Goal: Complete application form

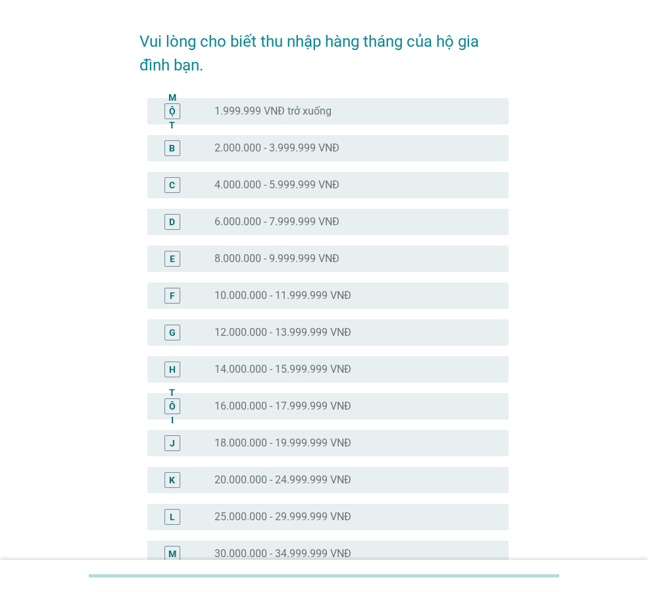
scroll to position [66, 0]
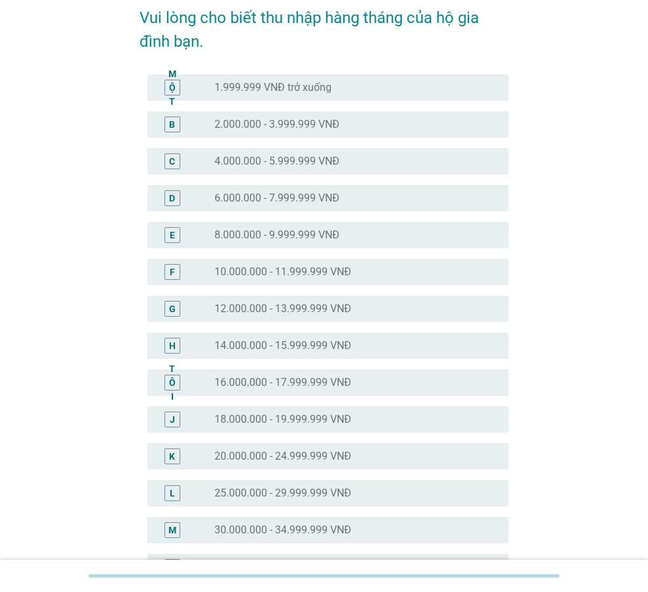
click at [271, 415] on font "18.000.000 - 19.999.999 VNĐ" at bounding box center [283, 419] width 137 height 13
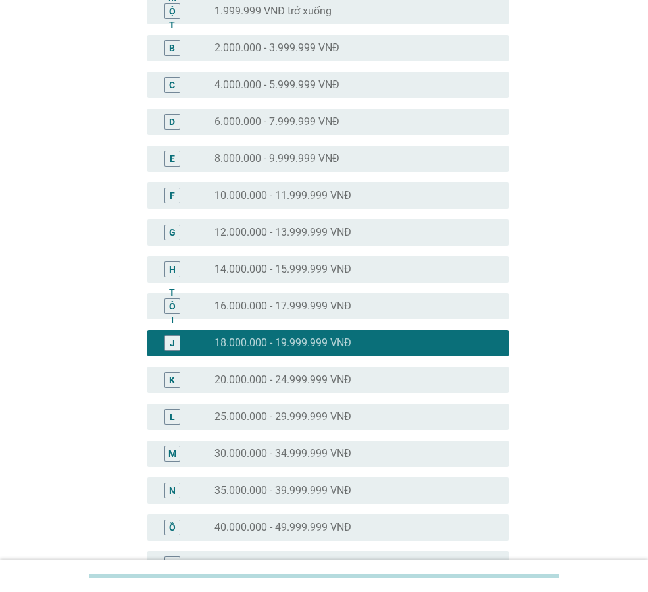
scroll to position [481, 0]
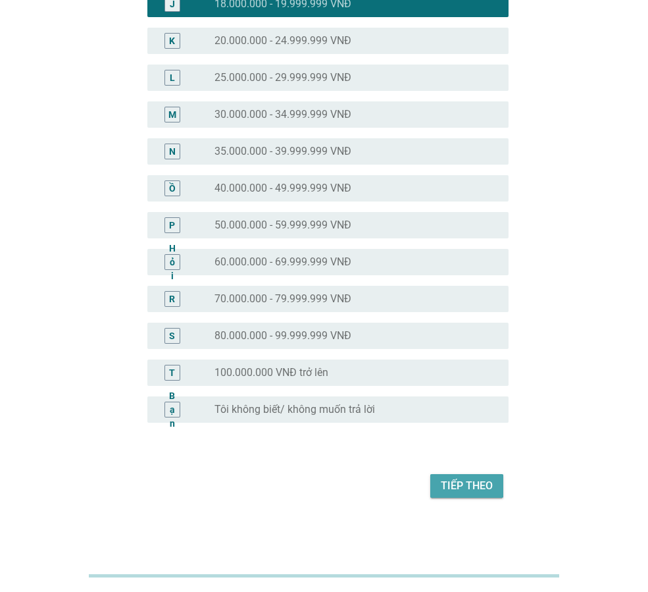
click at [462, 483] on font "Tiếp theo" at bounding box center [467, 485] width 52 height 13
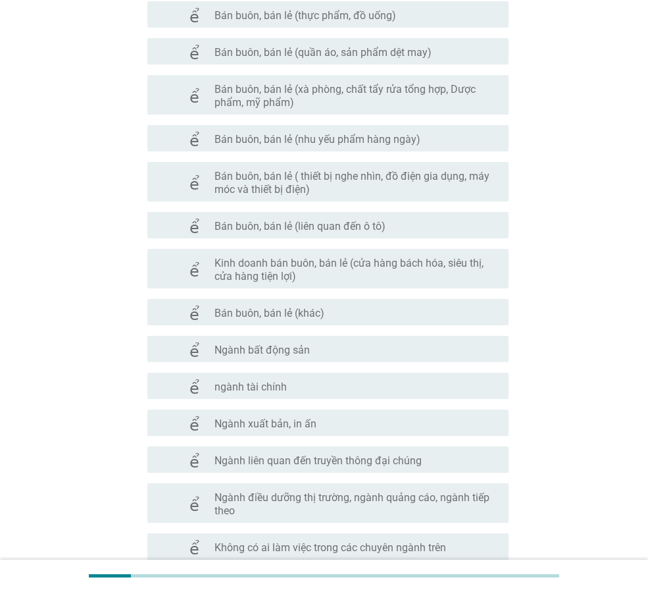
scroll to position [587, 0]
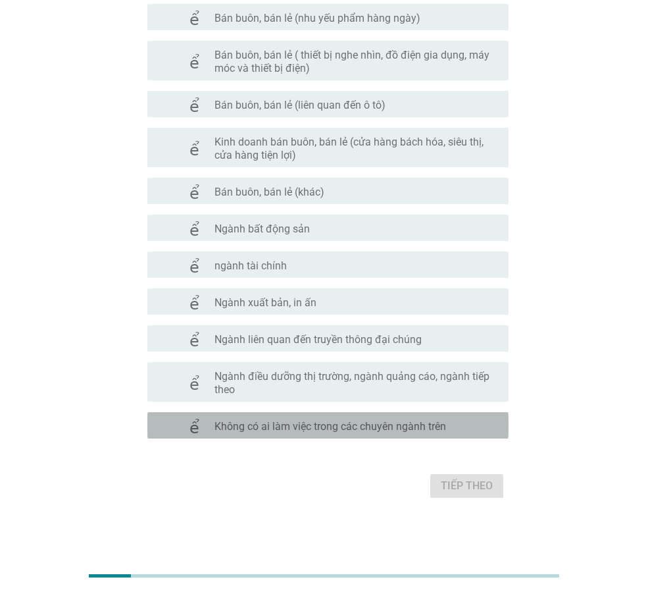
click at [337, 425] on font "Không có ai làm việc trong các chuyên ngành trên" at bounding box center [331, 426] width 232 height 13
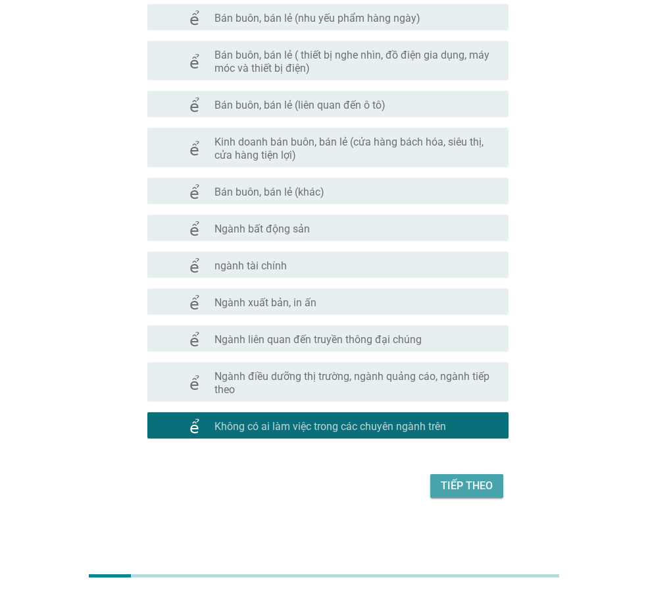
click at [470, 492] on font "Tiếp theo" at bounding box center [467, 486] width 52 height 16
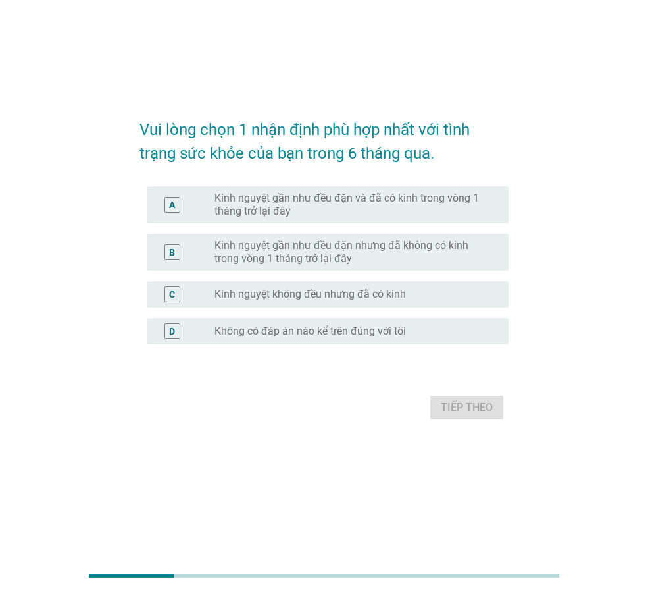
scroll to position [0, 0]
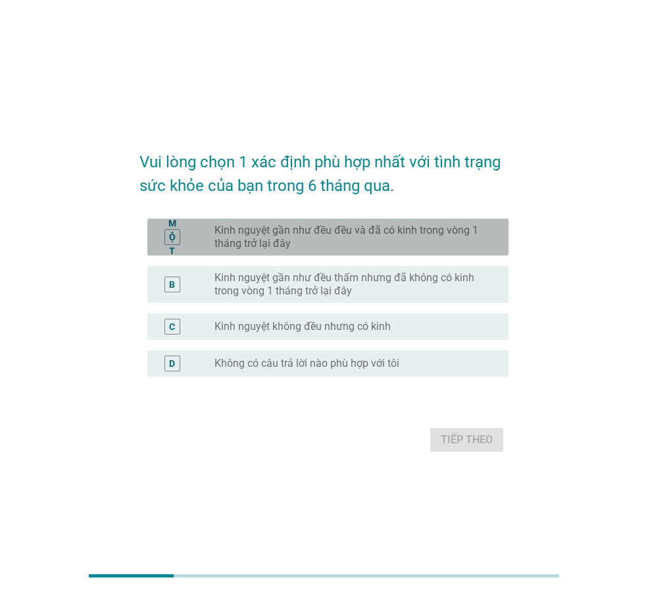
click at [320, 233] on font "Kinh nguyệt gần như đều đều và đã có kinh trong vòng 1 tháng trở lại đây" at bounding box center [347, 237] width 264 height 26
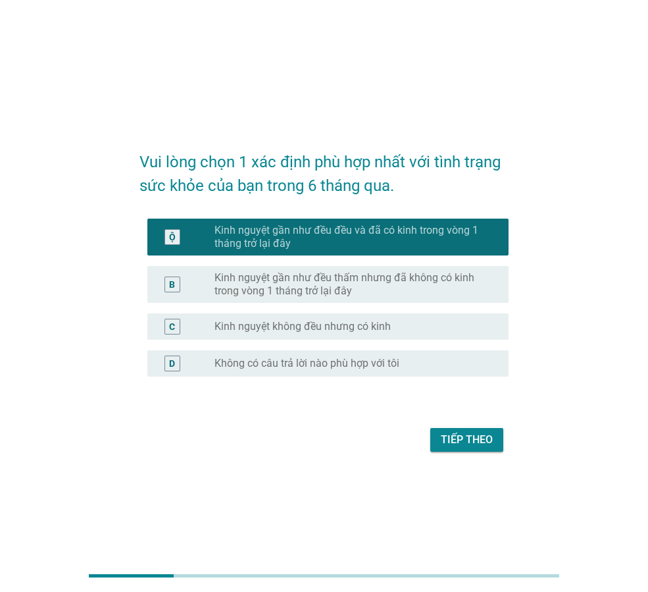
click at [473, 430] on button "Tiếp theo" at bounding box center [466, 440] width 73 height 24
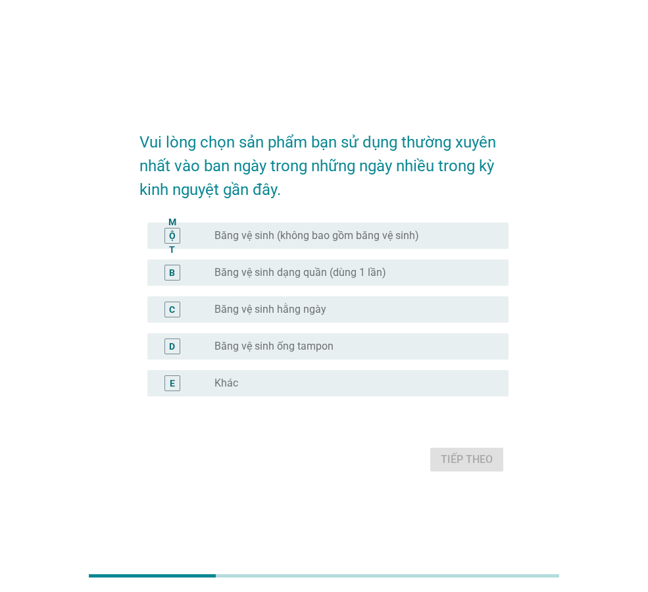
click at [278, 240] on font "Băng vệ sinh (không bao gồm băng vệ sinh)" at bounding box center [317, 235] width 205 height 13
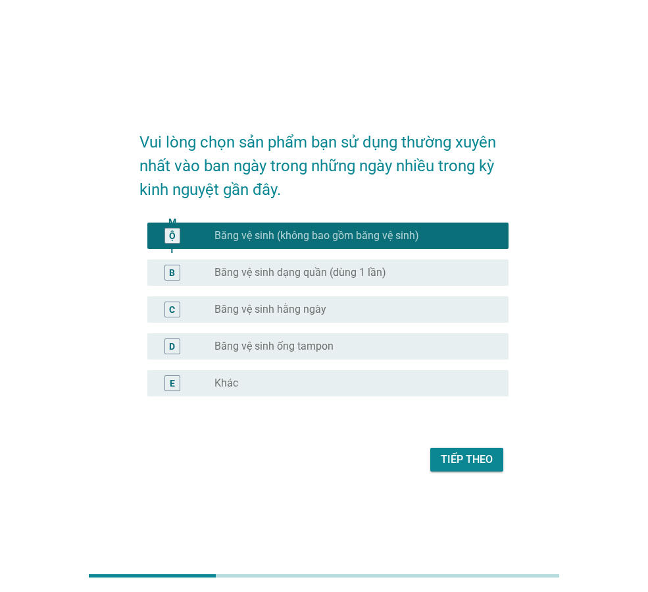
click at [259, 309] on font "Băng vệ sinh hằng ngày" at bounding box center [271, 309] width 112 height 13
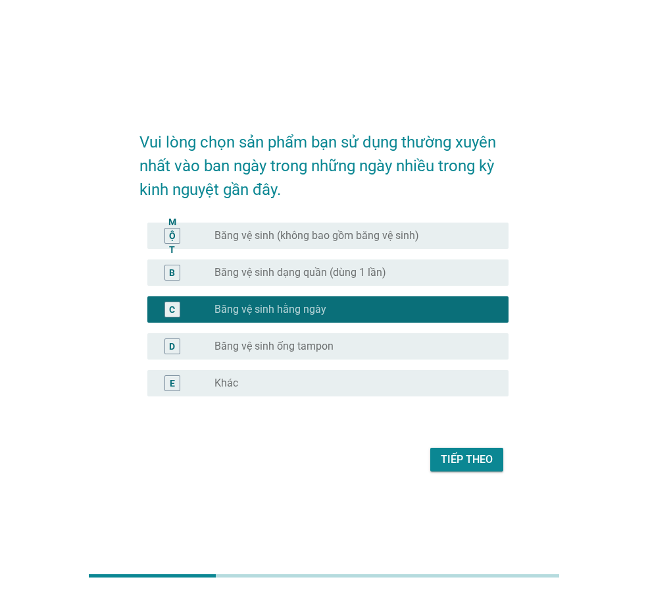
click at [298, 234] on font "Băng vệ sinh (không bao gồm băng vệ sinh)" at bounding box center [317, 235] width 205 height 13
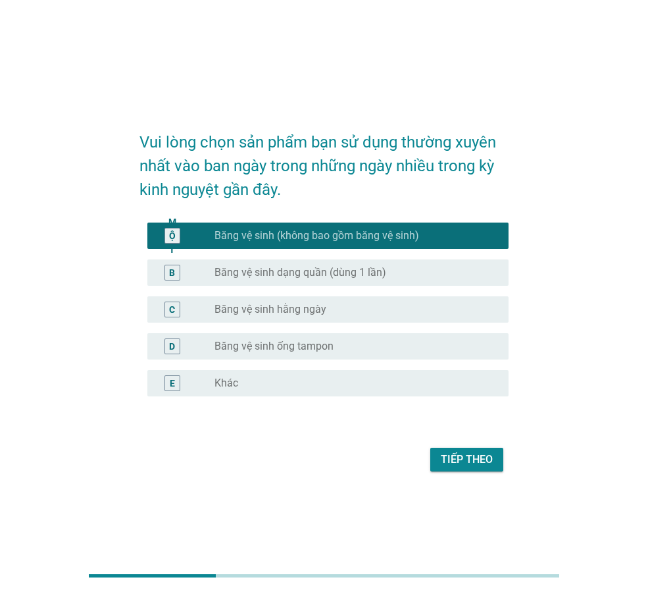
click at [464, 455] on font "Tiếp theo" at bounding box center [467, 459] width 52 height 13
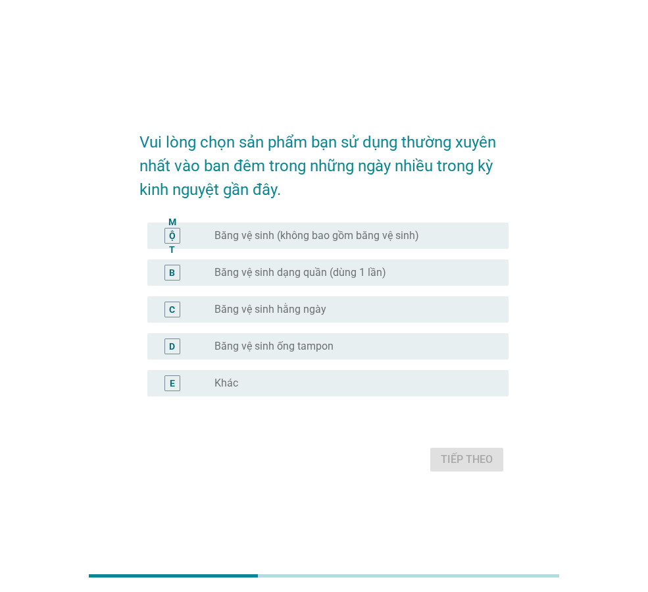
click at [269, 238] on font "Băng vệ sinh (không bao gồm băng vệ sinh)" at bounding box center [317, 235] width 205 height 13
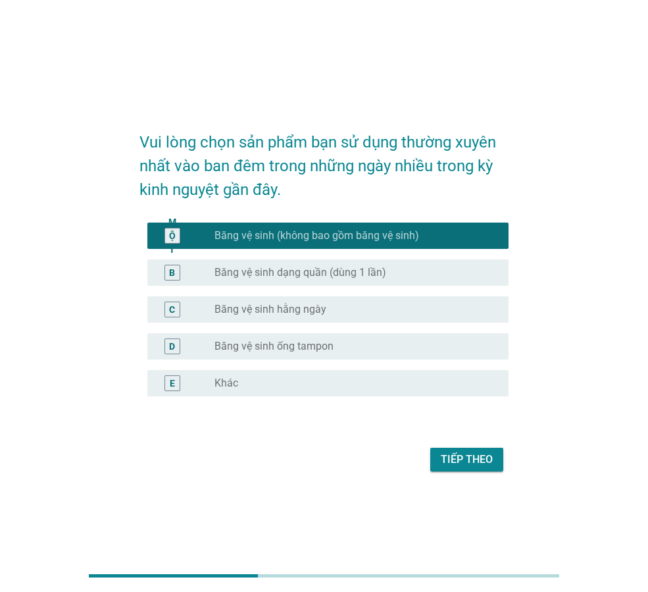
click at [453, 471] on button "Tiếp theo" at bounding box center [466, 460] width 73 height 24
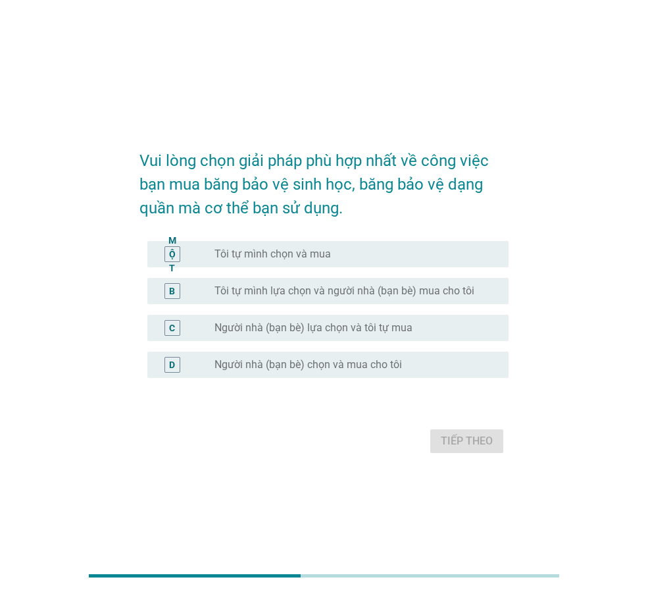
click at [326, 247] on font "Tôi tự mình chọn và mua" at bounding box center [273, 253] width 116 height 13
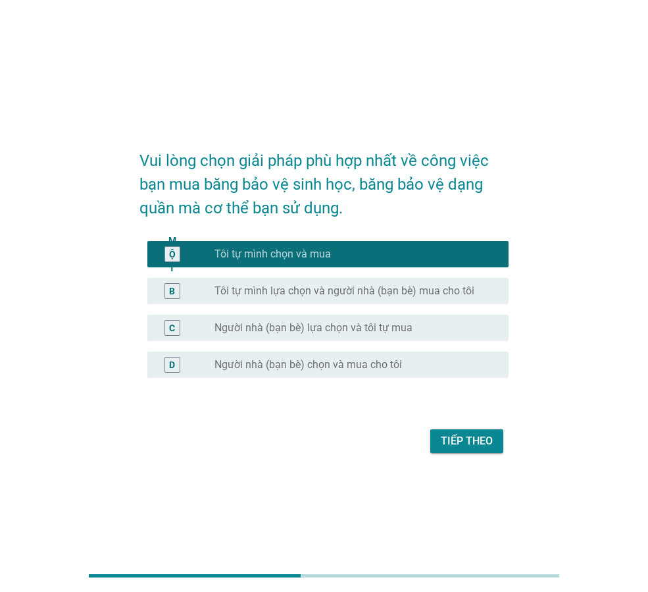
click at [494, 435] on button "Tiếp theo" at bounding box center [466, 441] width 73 height 24
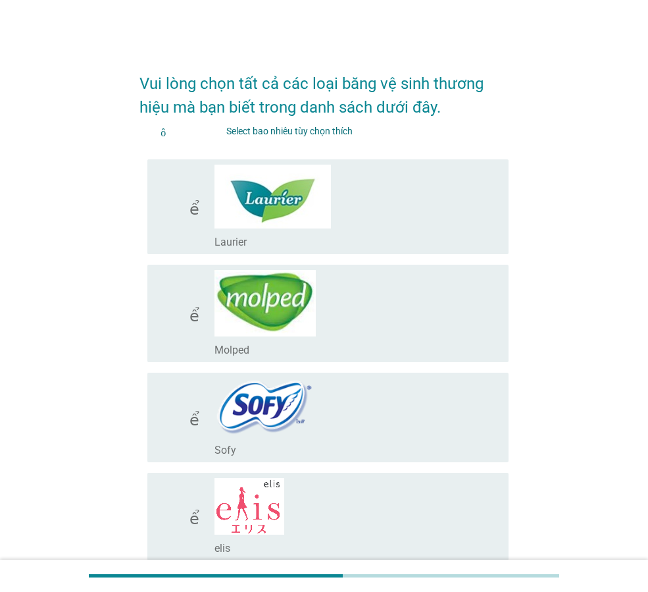
click at [373, 219] on div "check_box_outline_blank Laurier" at bounding box center [357, 207] width 284 height 84
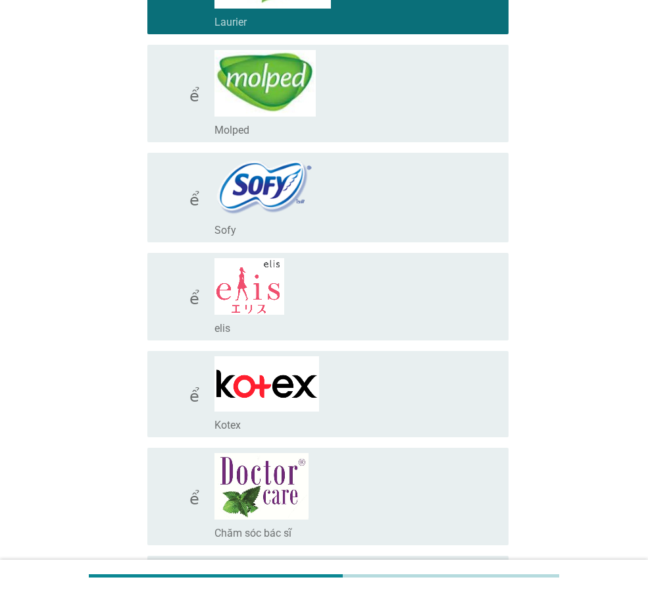
scroll to position [329, 0]
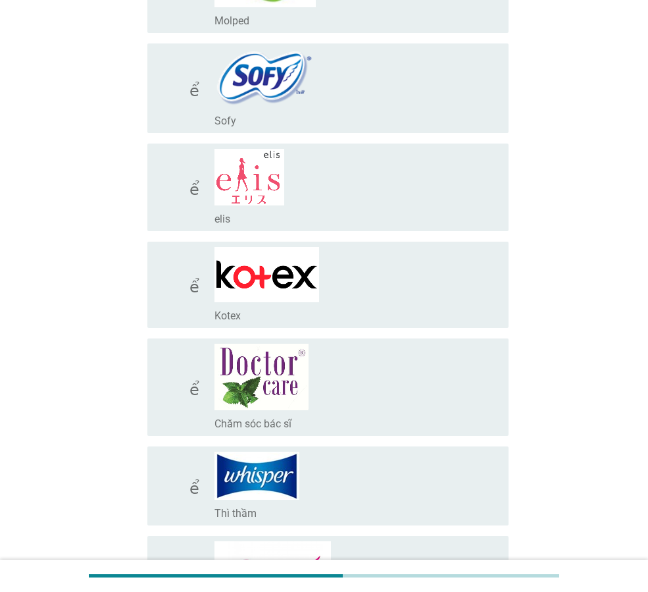
click at [366, 285] on div "check_box_outline_blank Kotex" at bounding box center [357, 285] width 284 height 76
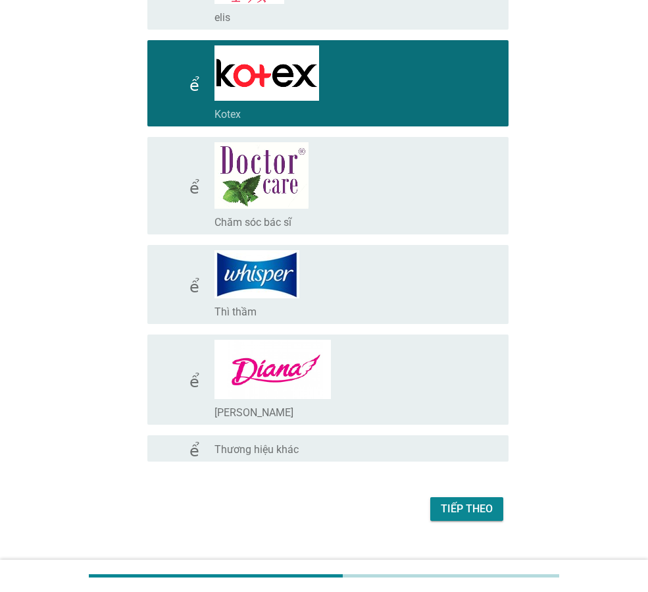
scroll to position [554, 0]
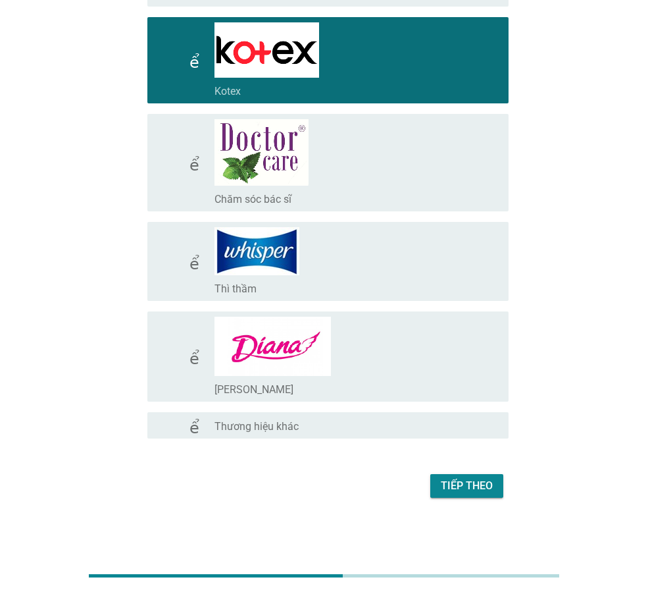
click at [378, 342] on div "check_box_outline_blank [PERSON_NAME]" at bounding box center [357, 357] width 284 height 80
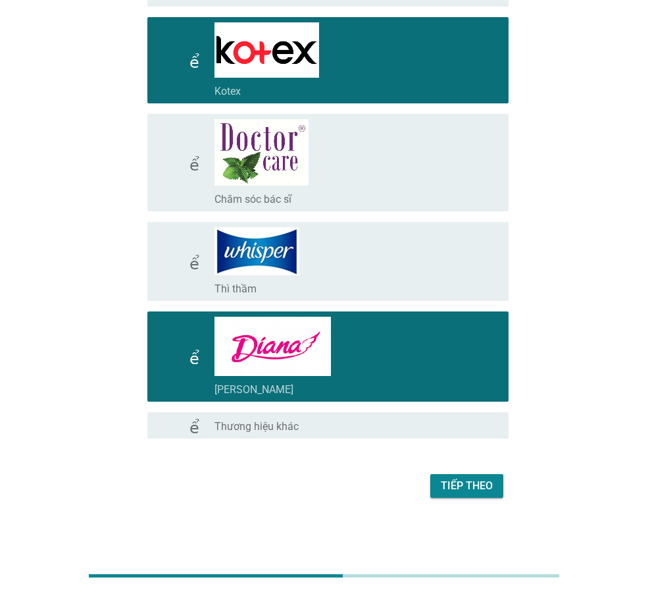
click at [469, 492] on font "Tiếp theo" at bounding box center [467, 486] width 52 height 16
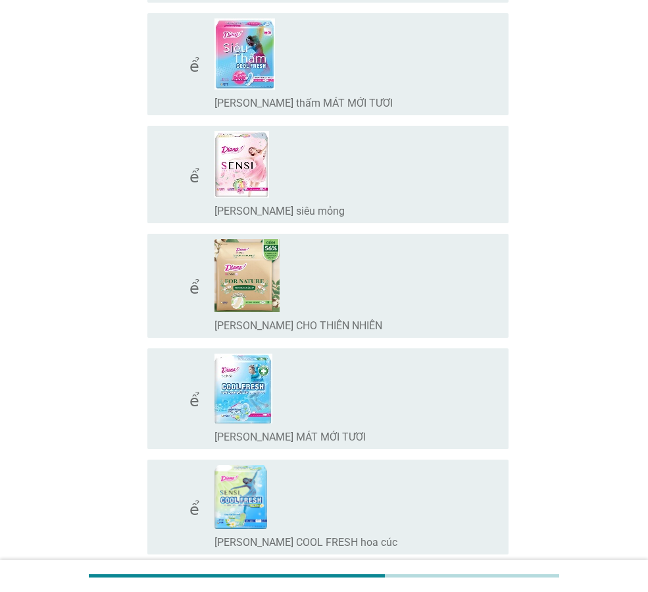
scroll to position [461, 0]
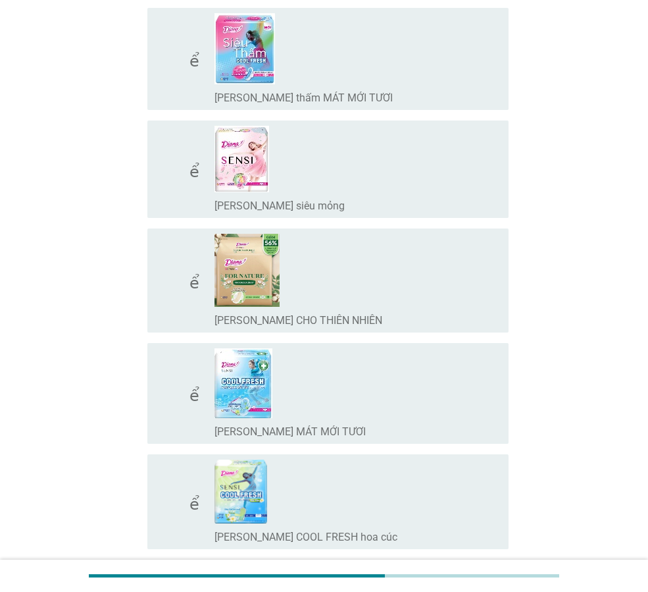
click at [394, 392] on div "check_box_outline_blank [PERSON_NAME] SENSI MÁT MỚI TƯƠI" at bounding box center [357, 393] width 284 height 90
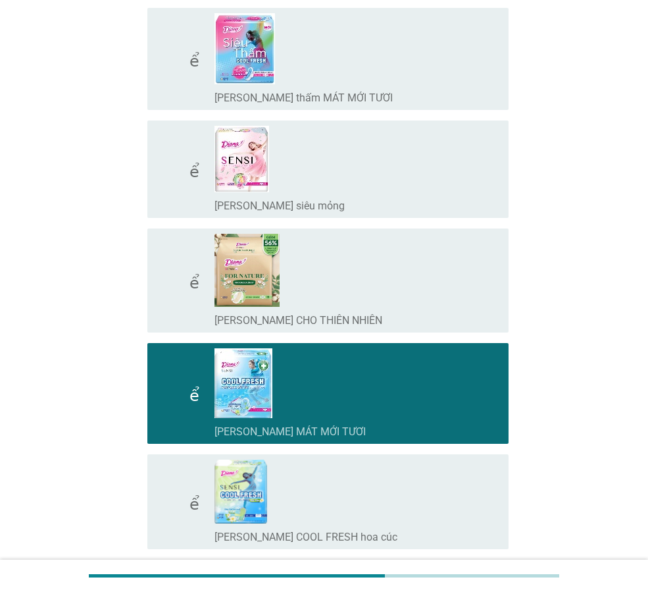
click at [371, 476] on div "check_box_outline_blank [PERSON_NAME] SENSI COOL FRESH hoa cúc" at bounding box center [357, 501] width 284 height 84
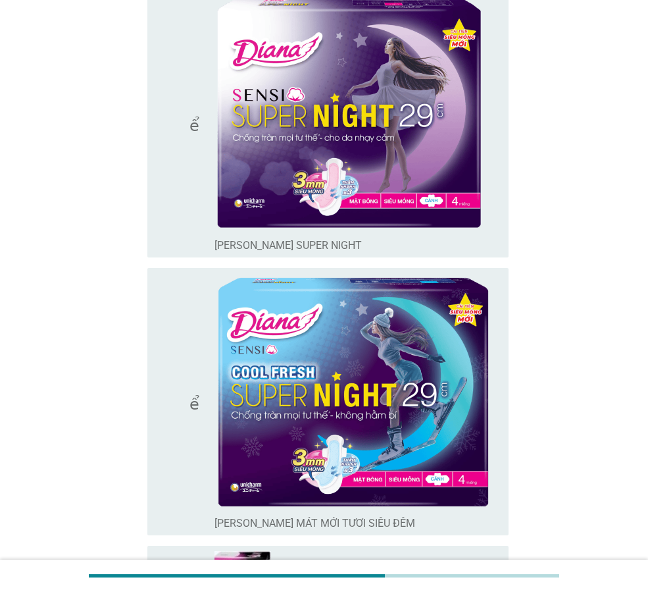
scroll to position [1316, 0]
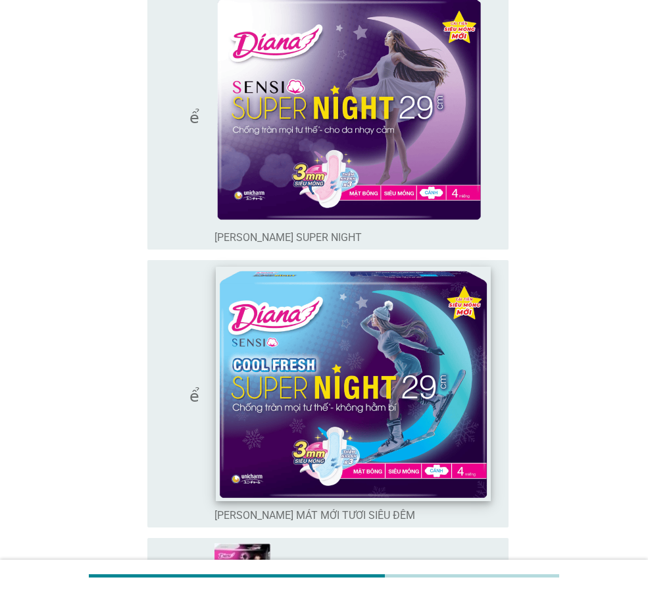
click at [396, 349] on img at bounding box center [353, 383] width 274 height 234
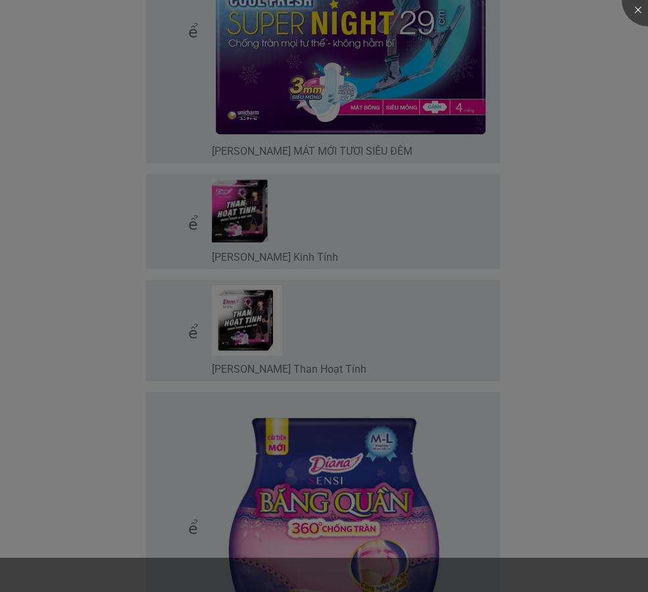
scroll to position [1843, 0]
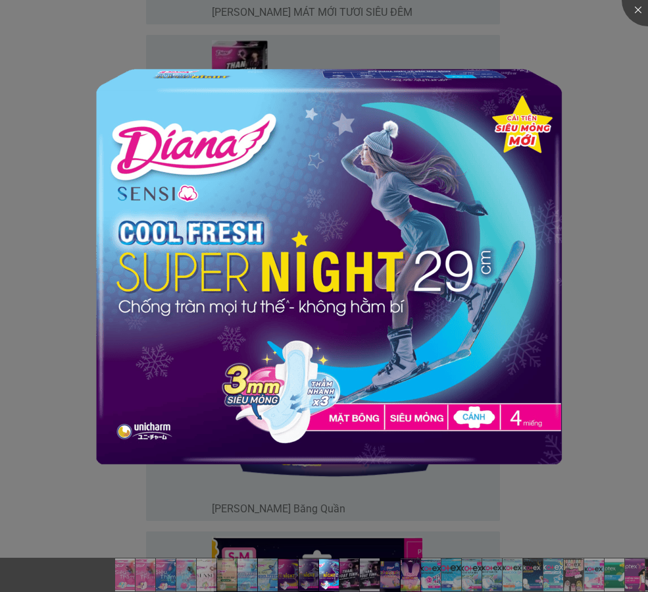
click at [635, 143] on div at bounding box center [324, 296] width 648 height 592
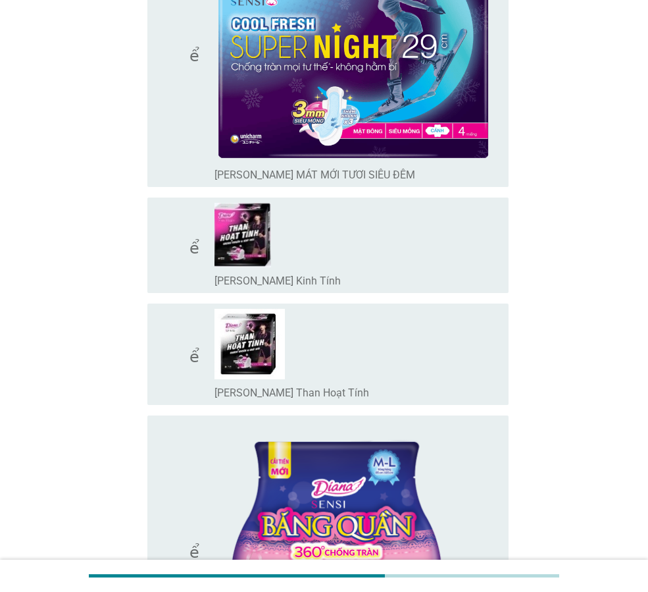
scroll to position [1448, 0]
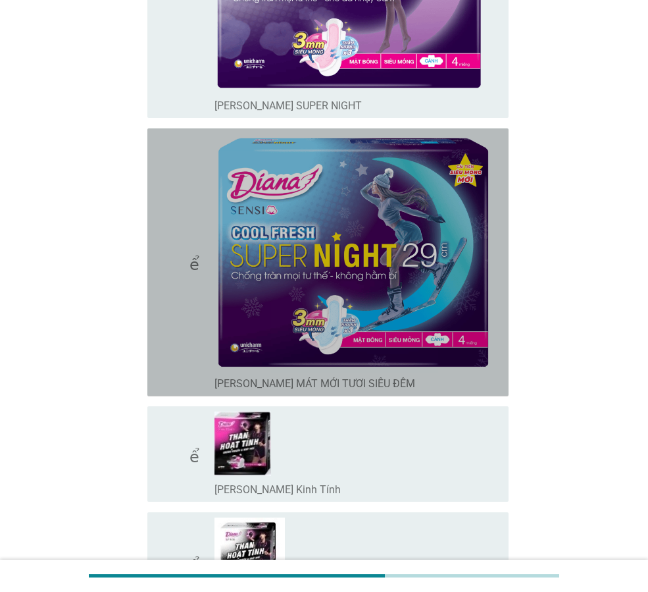
click at [192, 257] on font "kiểm tra" at bounding box center [212, 262] width 109 height 16
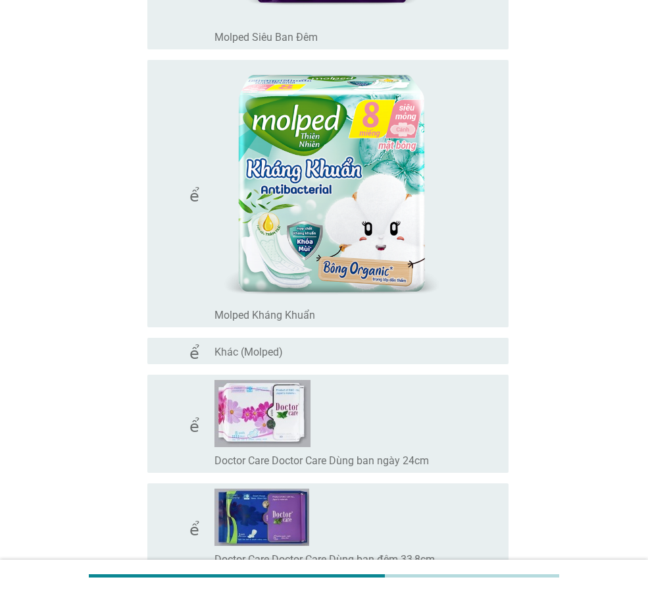
scroll to position [12041, 0]
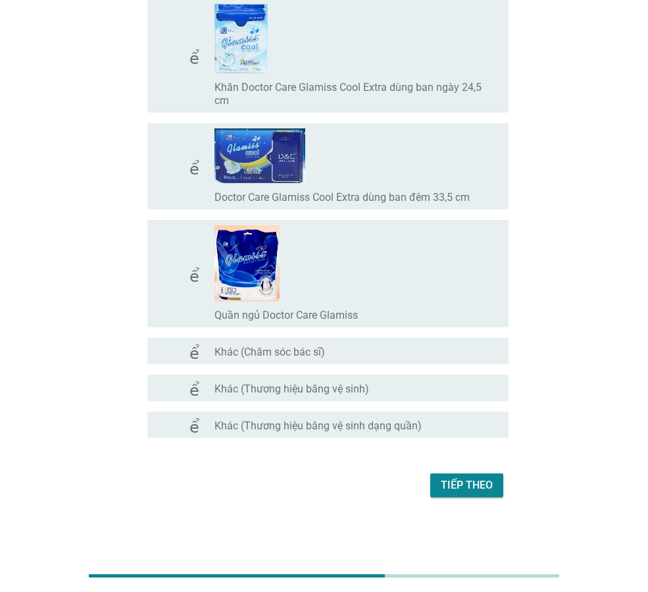
click at [458, 486] on font "Tiếp theo" at bounding box center [467, 484] width 52 height 13
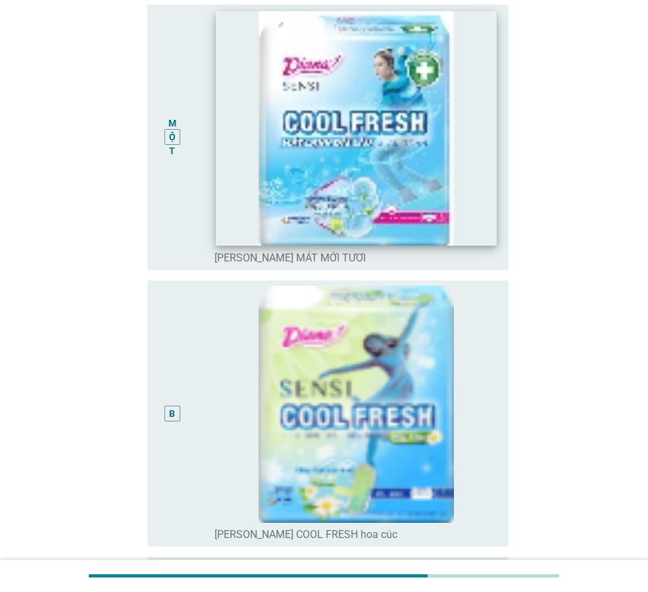
scroll to position [0, 0]
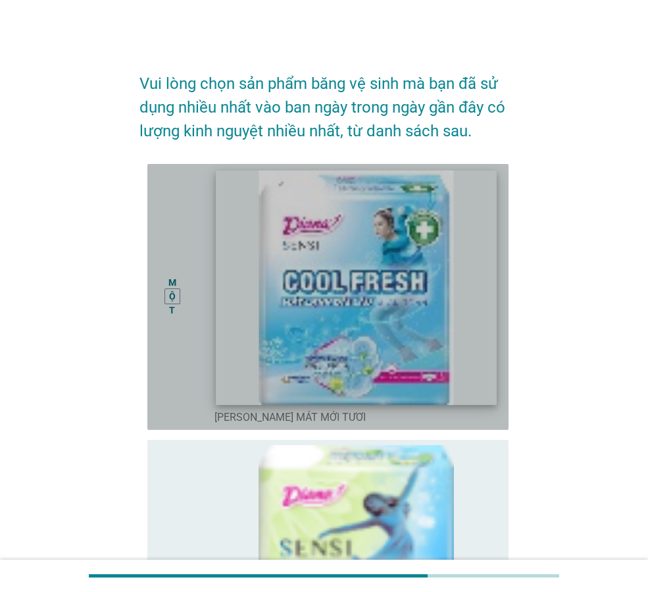
click at [380, 289] on img at bounding box center [356, 287] width 280 height 234
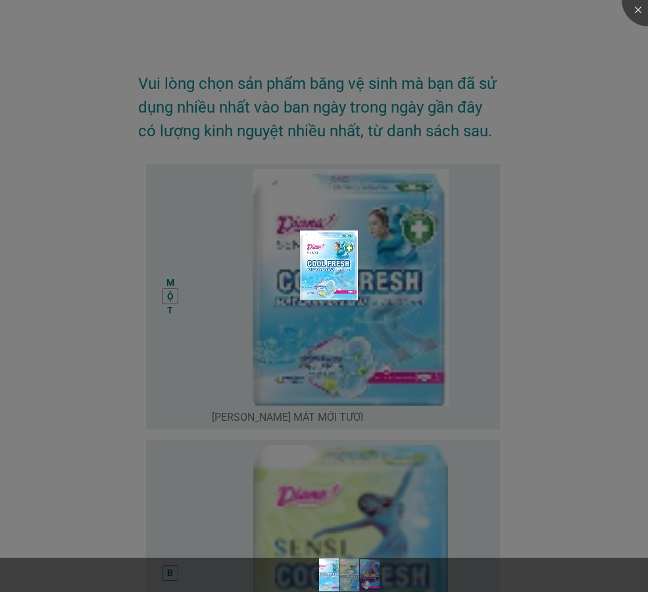
click at [476, 335] on div at bounding box center [324, 296] width 648 height 592
click at [613, 337] on div at bounding box center [324, 296] width 648 height 592
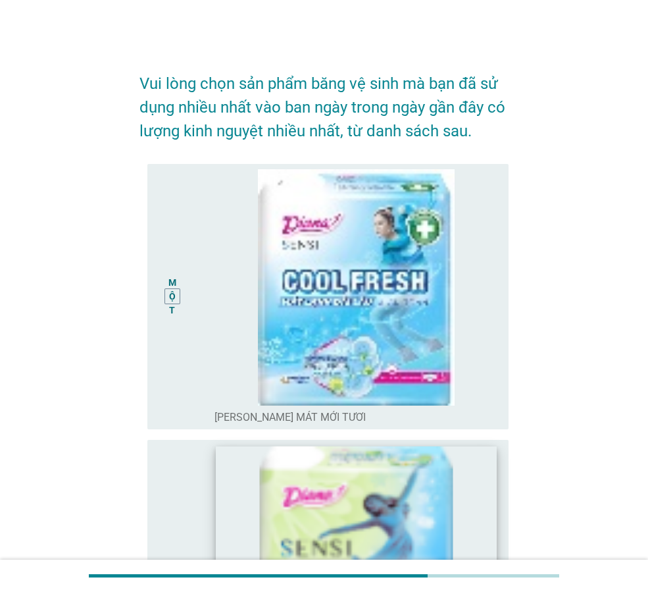
click at [422, 484] on img at bounding box center [356, 563] width 280 height 234
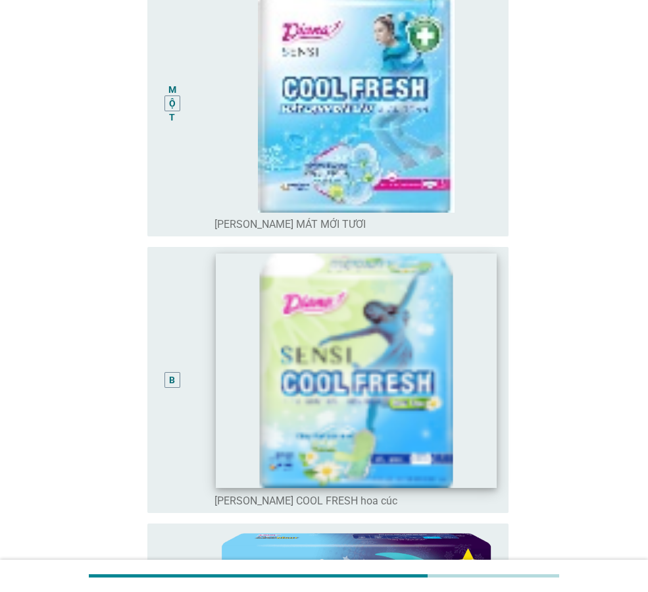
scroll to position [197, 0]
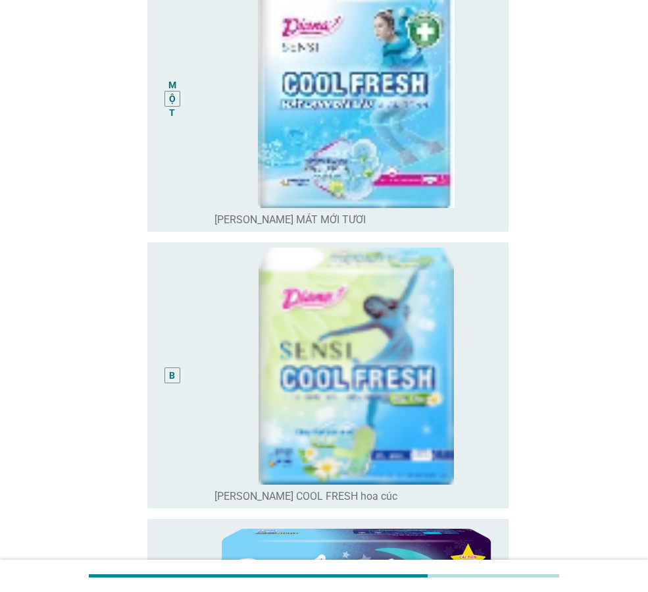
click at [171, 354] on div "B" at bounding box center [172, 374] width 28 height 255
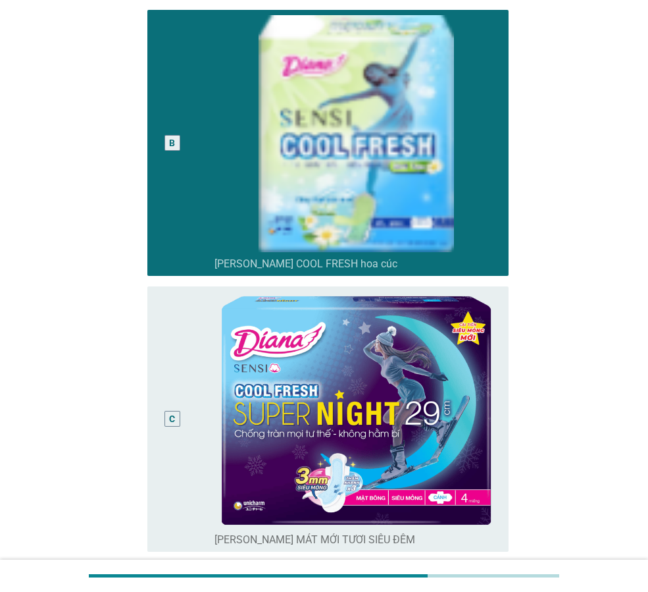
scroll to position [559, 0]
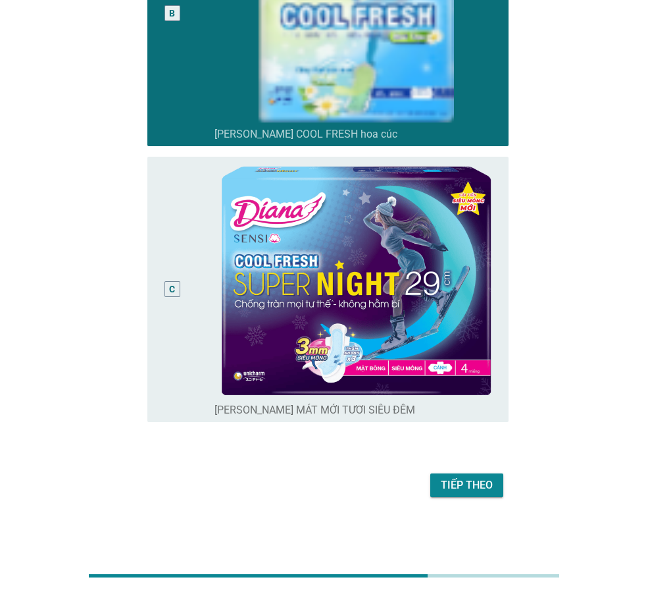
click at [465, 482] on font "Tiếp theo" at bounding box center [467, 484] width 52 height 13
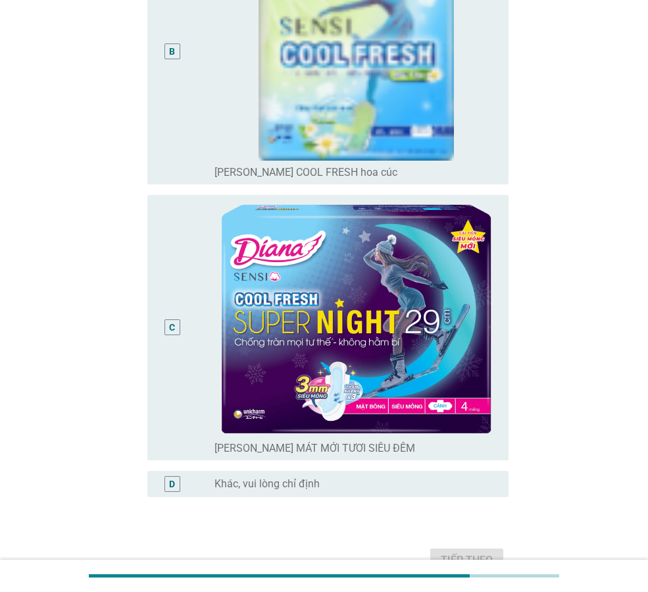
scroll to position [596, 0]
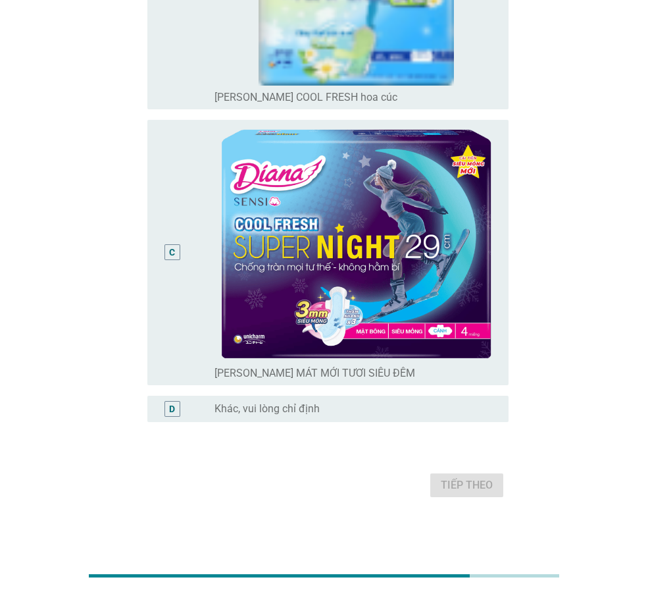
click at [170, 257] on font "C" at bounding box center [172, 252] width 6 height 11
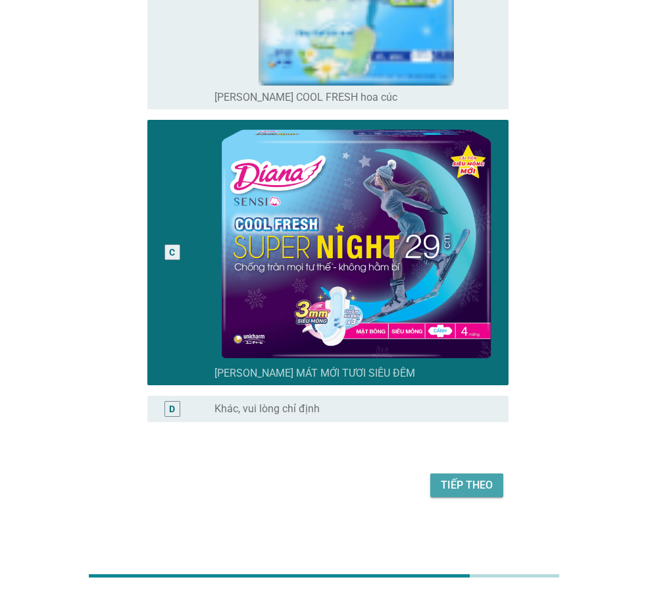
drag, startPoint x: 448, startPoint y: 484, endPoint x: 7, endPoint y: 199, distance: 525.6
click at [448, 483] on font "Tiếp theo" at bounding box center [467, 484] width 52 height 13
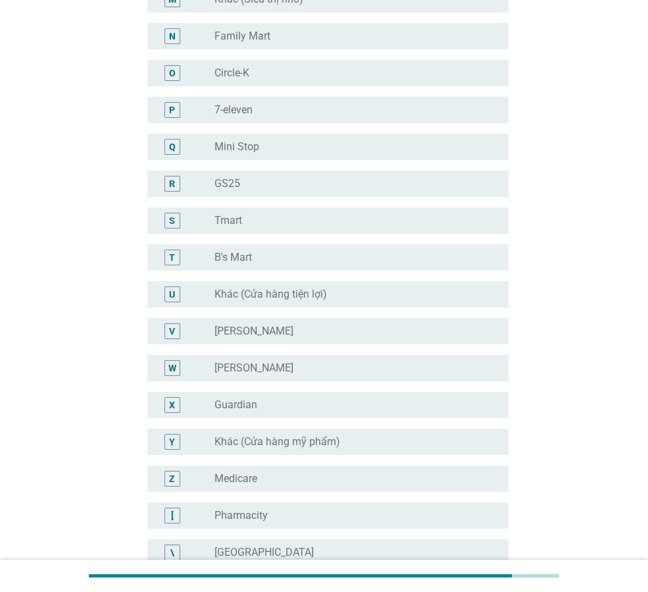
scroll to position [0, 0]
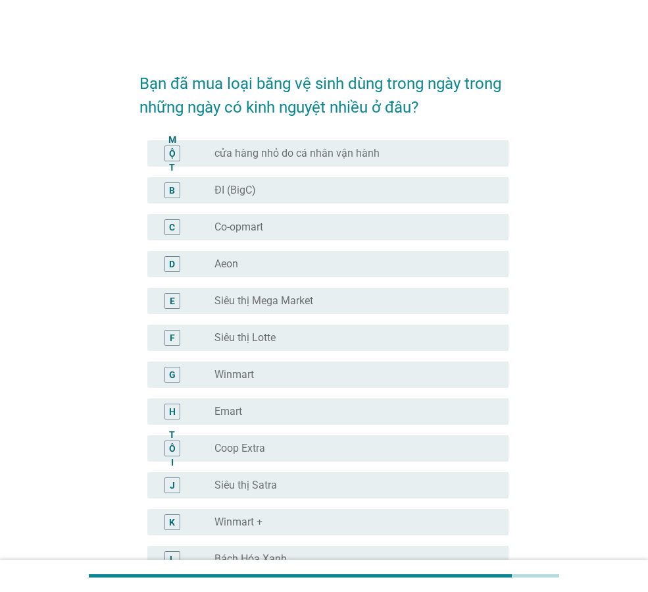
click at [257, 263] on div "nút radio chưa được chọn Aeon" at bounding box center [351, 263] width 273 height 13
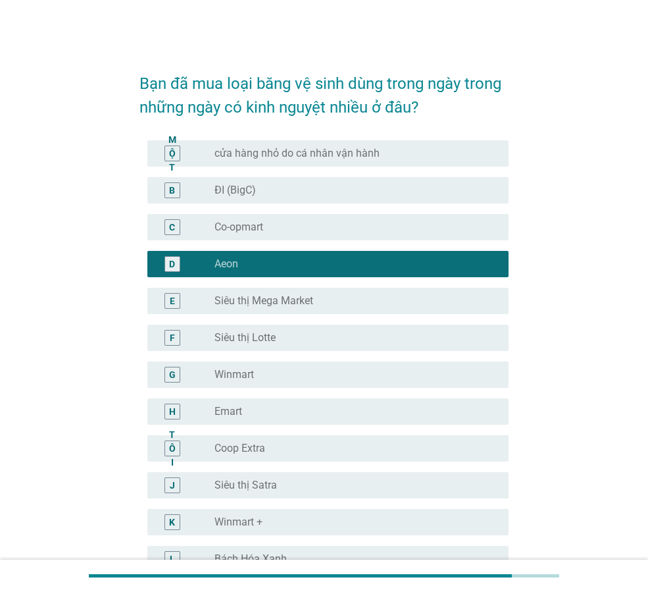
click at [272, 373] on div "nút radio chưa được chọn Winmart" at bounding box center [351, 374] width 273 height 13
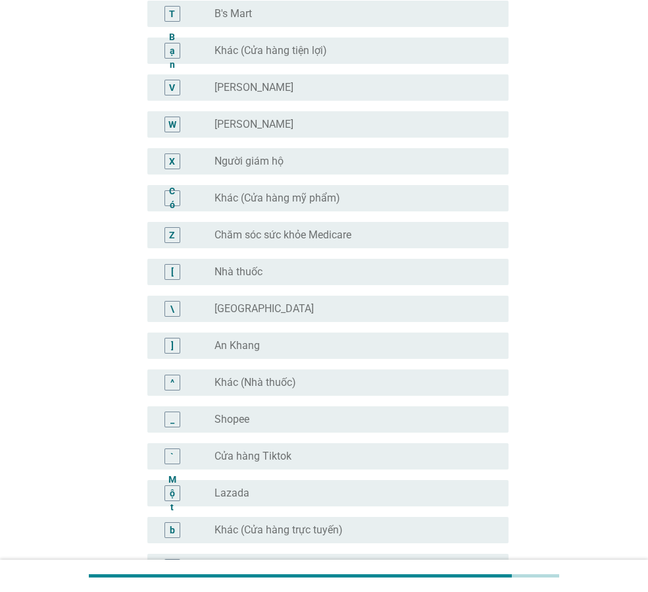
scroll to position [1181, 0]
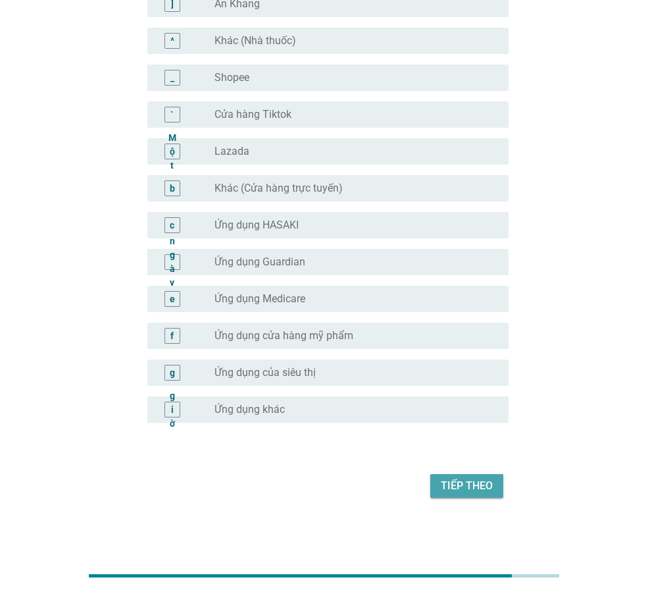
click at [460, 482] on font "Tiếp theo" at bounding box center [467, 485] width 52 height 13
